Goal: Task Accomplishment & Management: Manage account settings

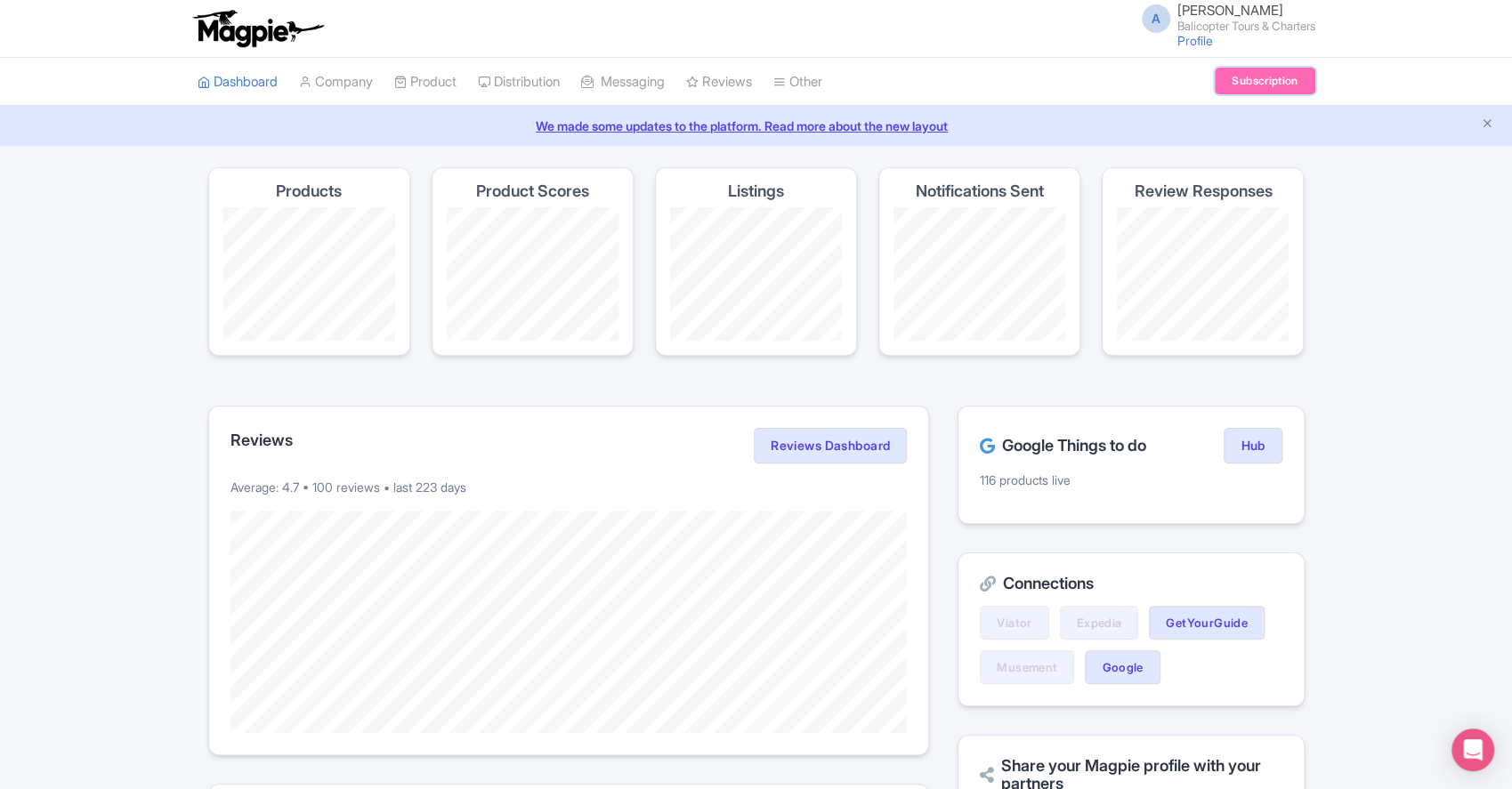
click at [1220, 85] on link "Subscription" at bounding box center [1265, 80] width 100 height 26
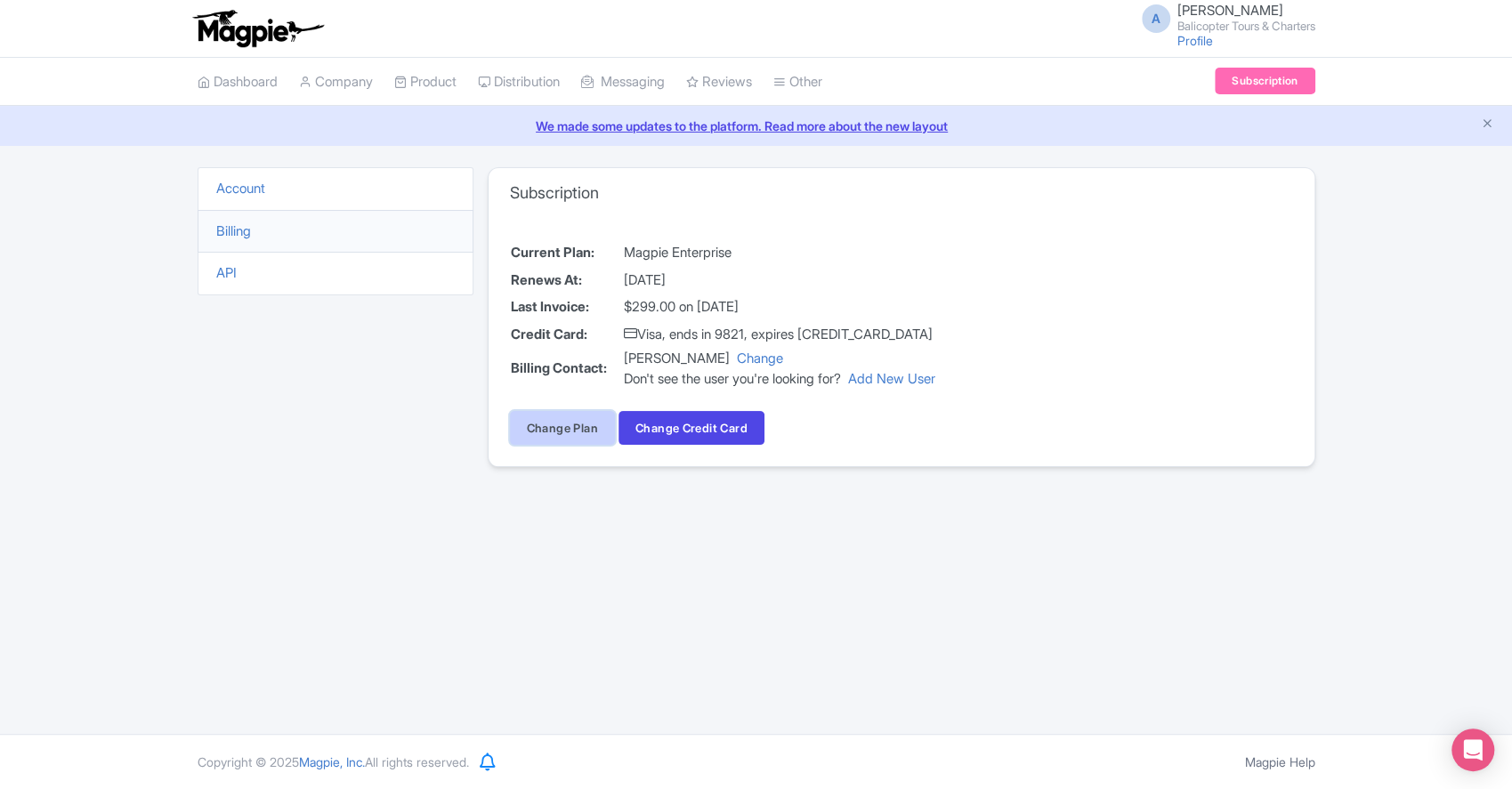
click at [572, 429] on link "Change Plan" at bounding box center [562, 428] width 105 height 34
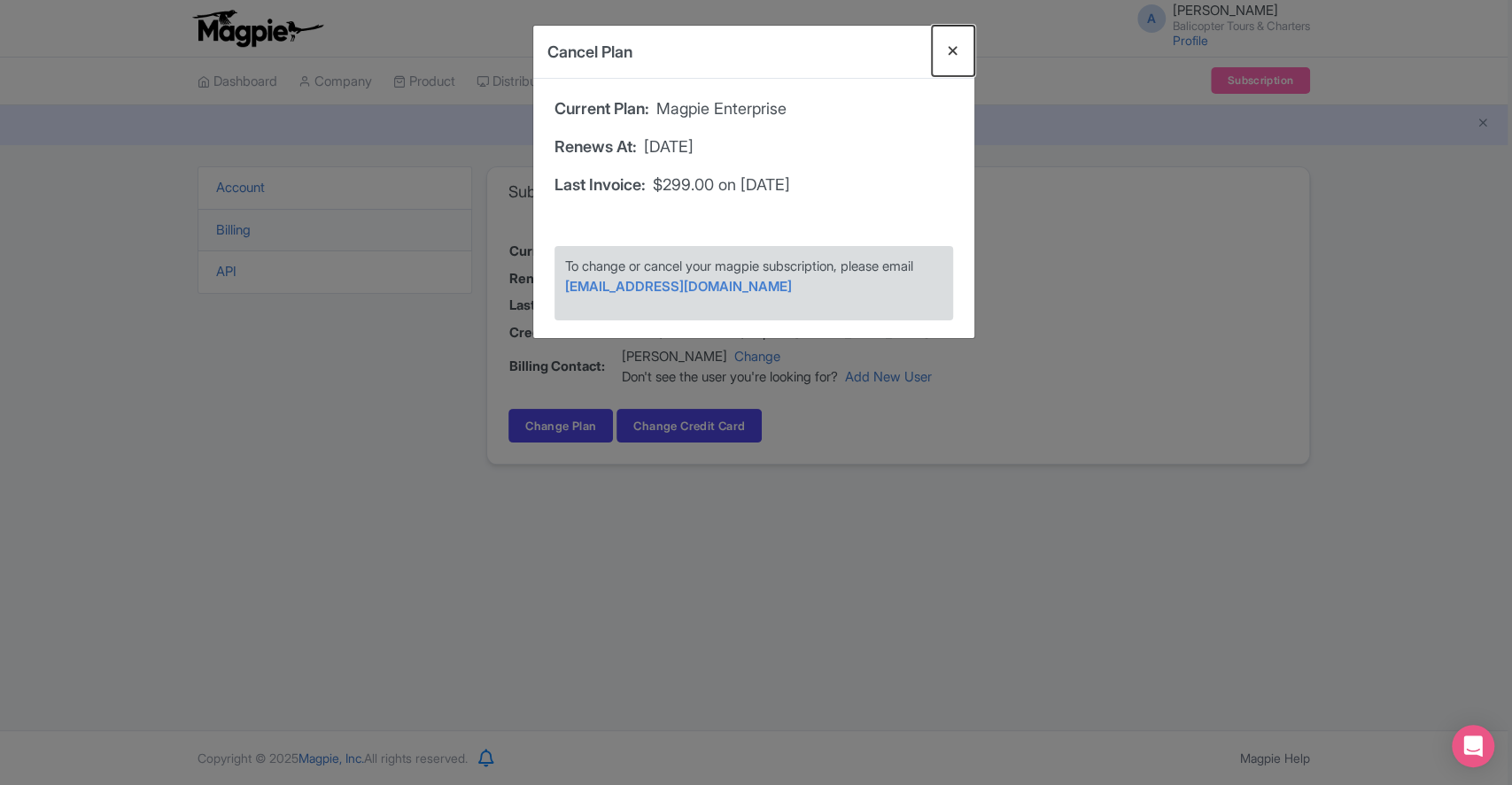
click at [935, 57] on button "Close" at bounding box center [953, 51] width 42 height 51
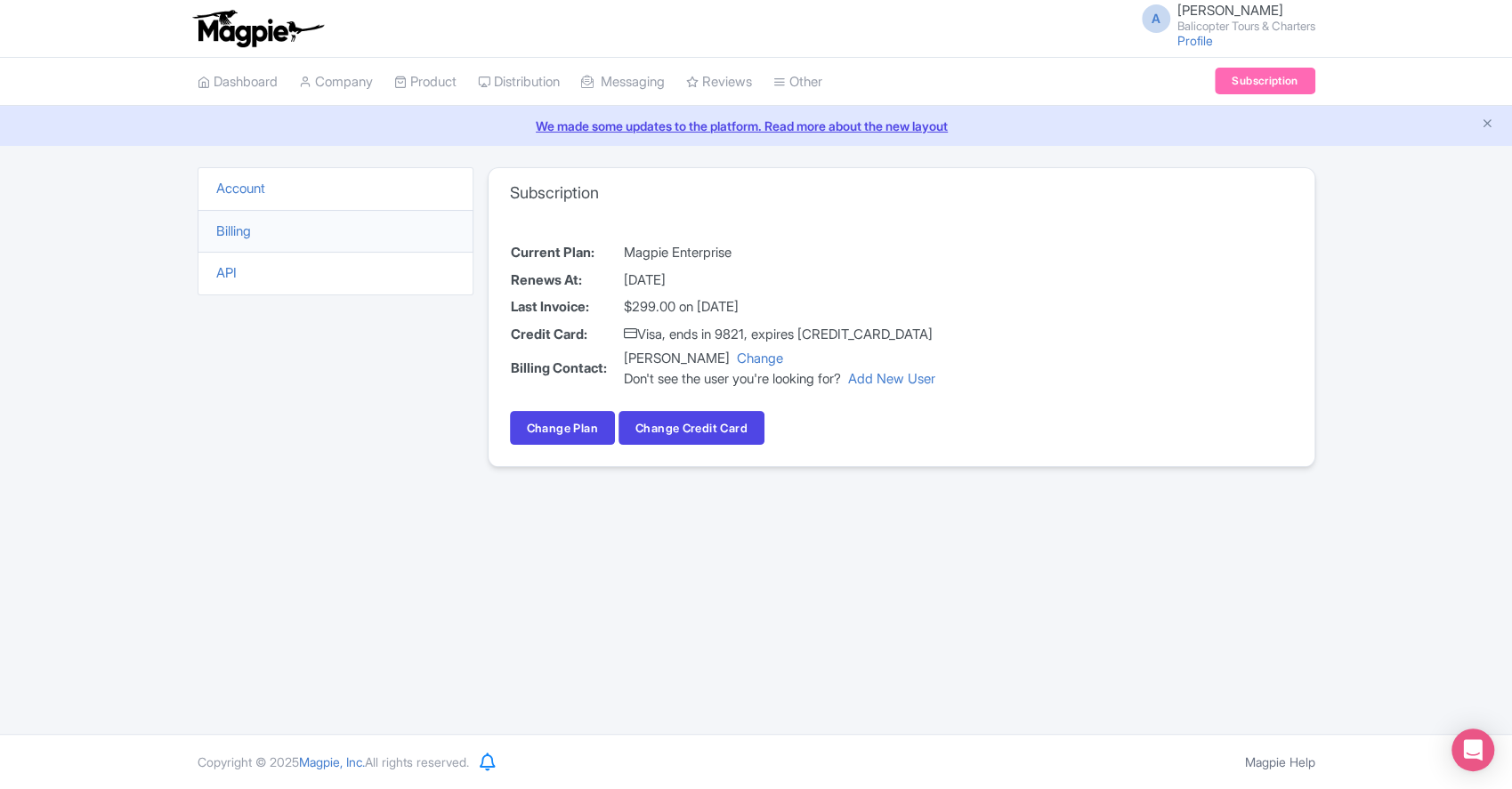
click at [355, 192] on li "Account" at bounding box center [336, 189] width 276 height 44
click at [243, 189] on link "Account" at bounding box center [241, 188] width 49 height 17
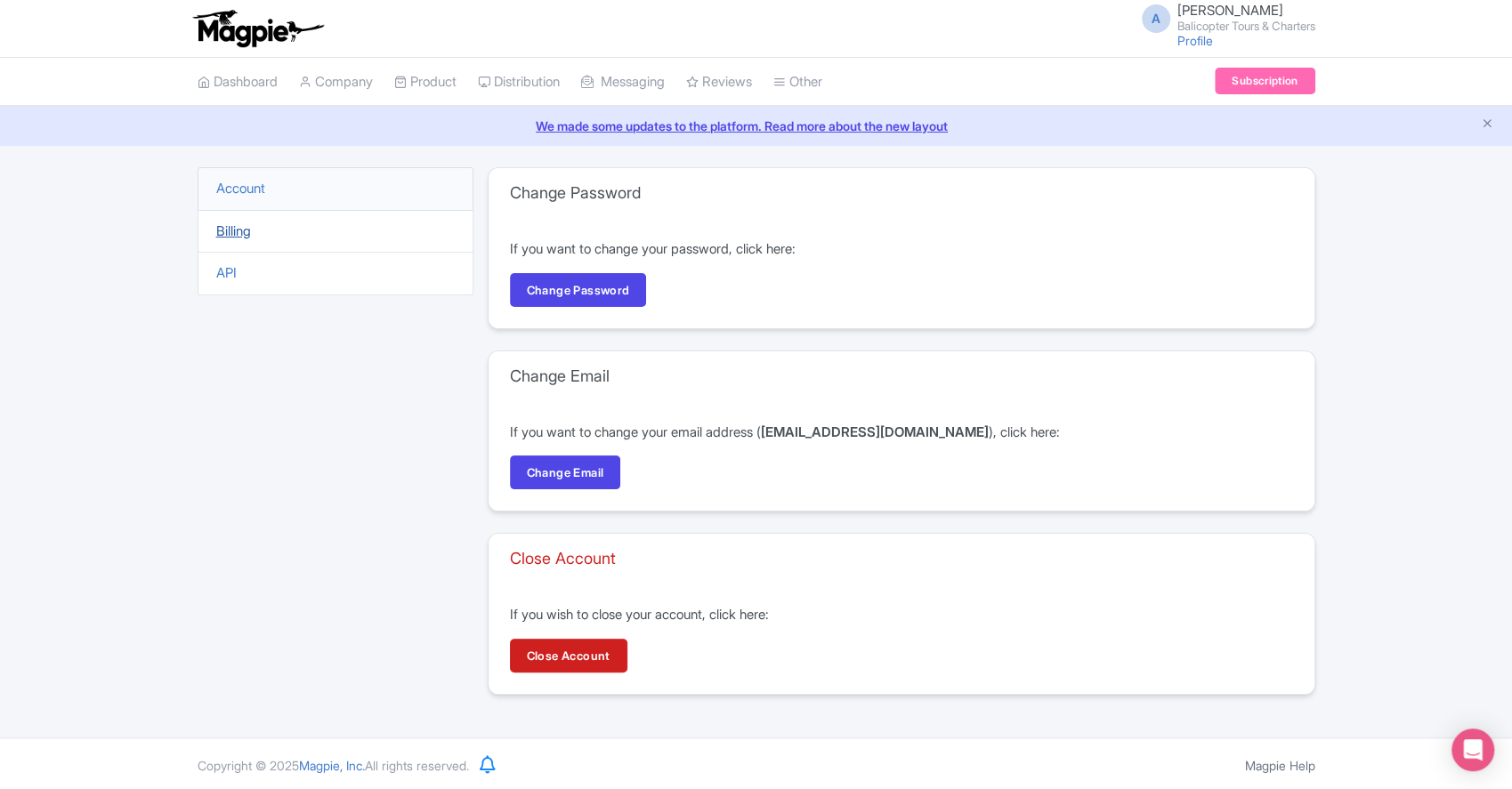
click at [232, 226] on link "Billing" at bounding box center [233, 231] width 35 height 17
